Goal: Task Accomplishment & Management: Use online tool/utility

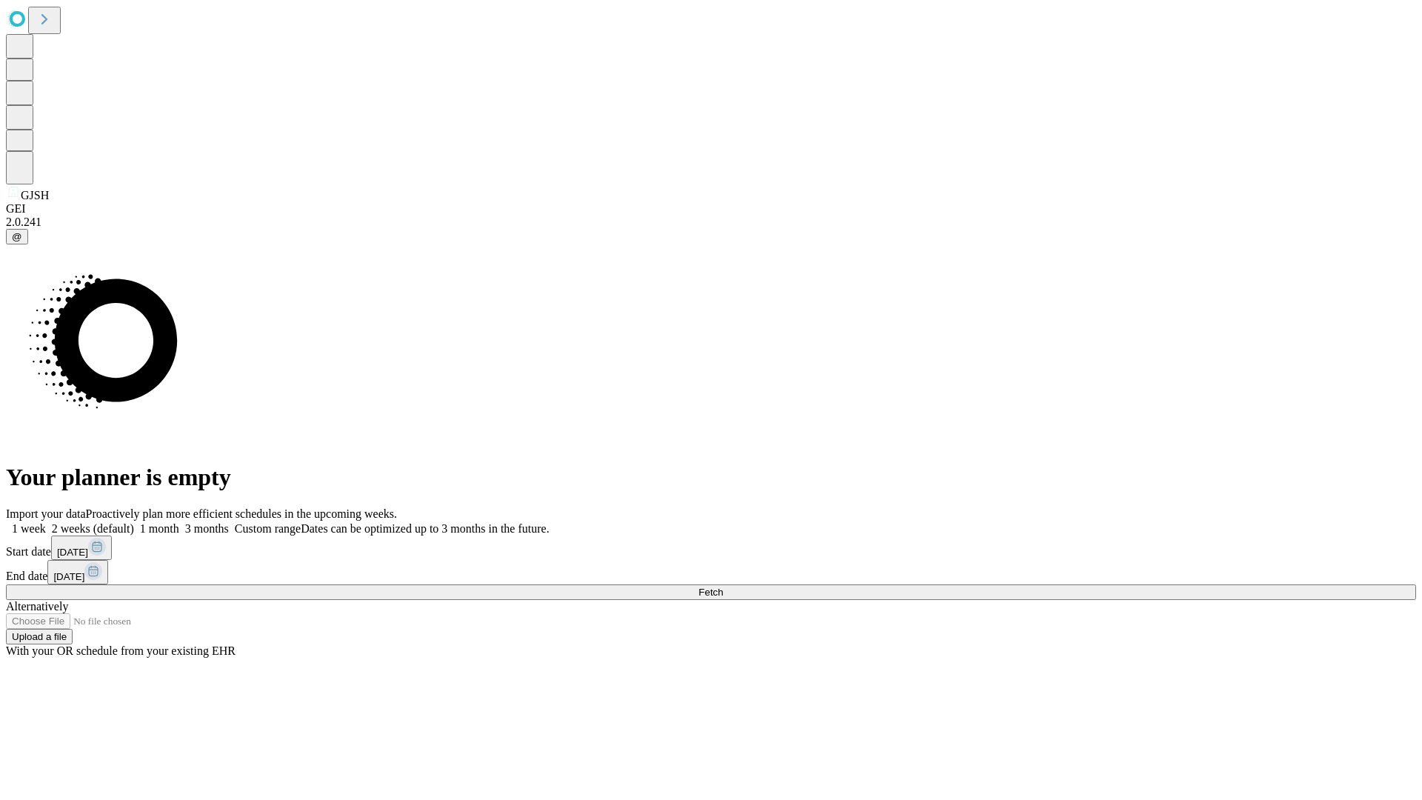
click at [723, 587] on span "Fetch" at bounding box center [711, 592] width 24 height 11
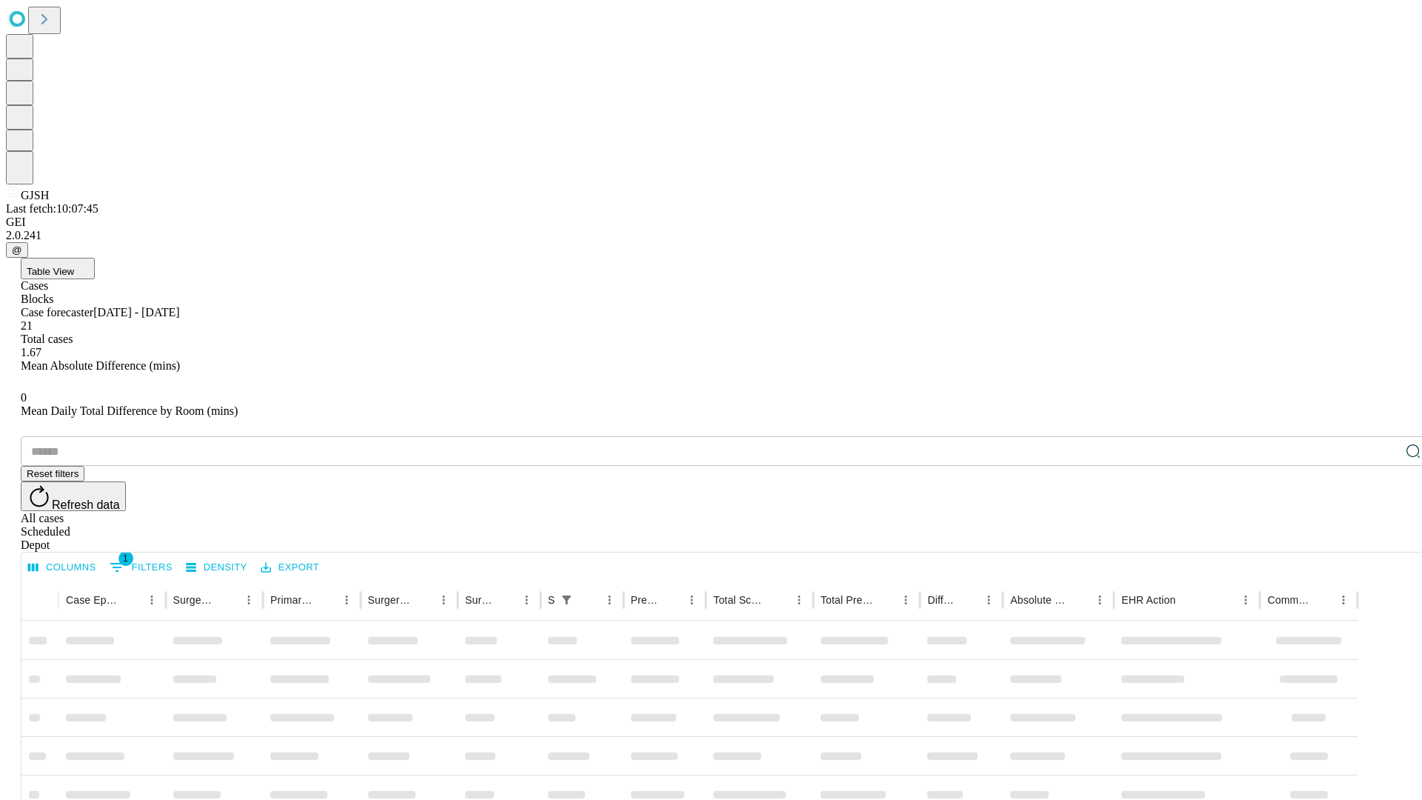
click at [1384, 539] on div "Depot" at bounding box center [726, 545] width 1410 height 13
